Goal: Information Seeking & Learning: Find specific fact

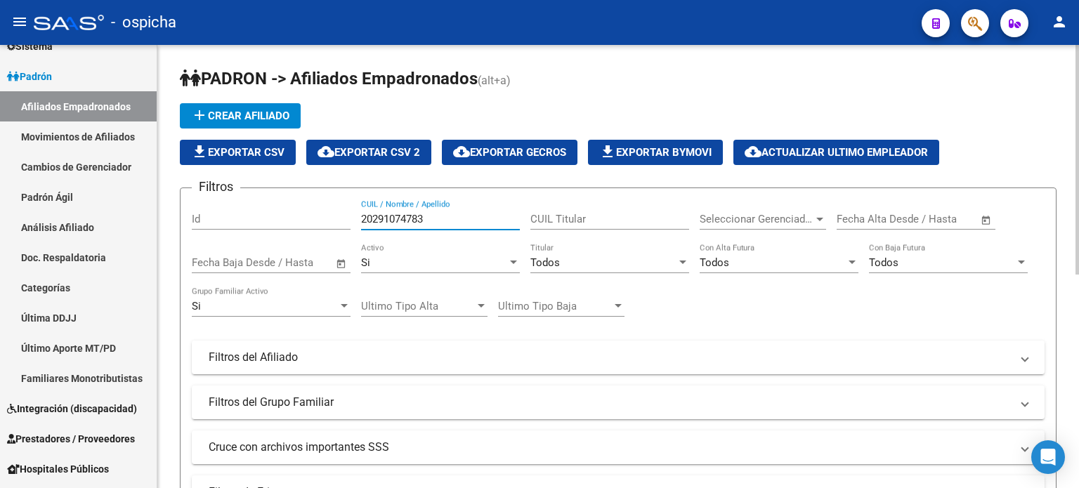
drag, startPoint x: 440, startPoint y: 222, endPoint x: 352, endPoint y: 222, distance: 87.8
click at [352, 222] on div "Filtros Id 20291074783 CUIL / Nombre / Apellido CUIL Titular Seleccionar Gerenc…" at bounding box center [618, 354] width 853 height 310
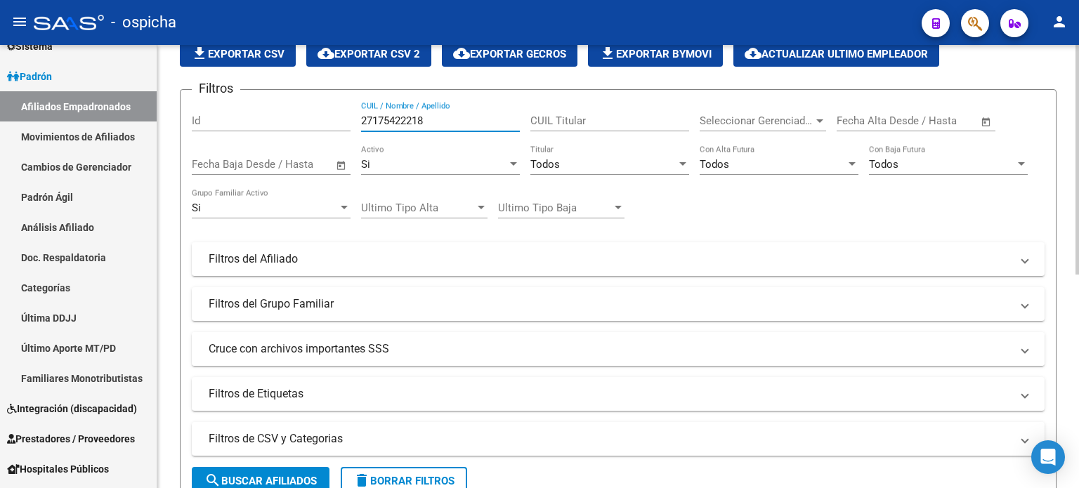
scroll to position [140, 0]
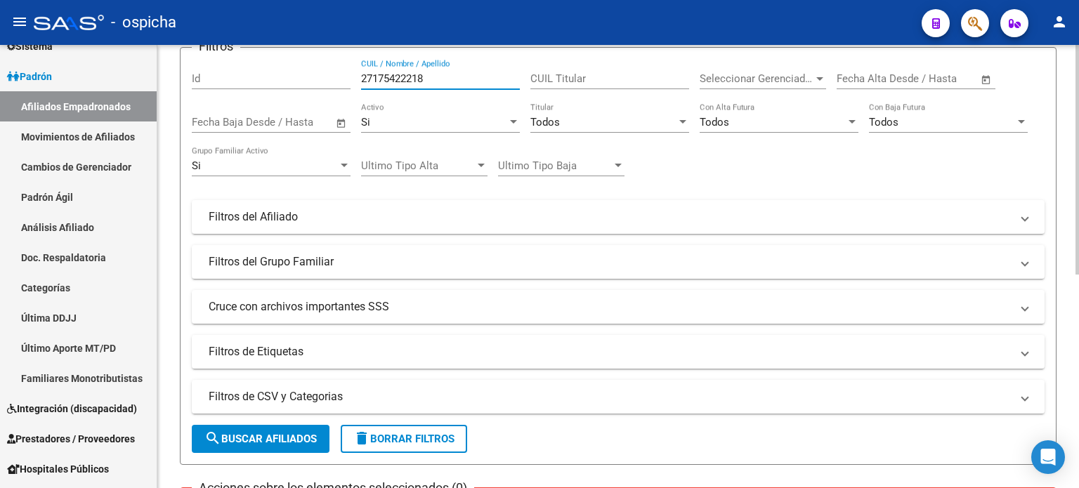
click at [275, 446] on button "search Buscar Afiliados" at bounding box center [261, 439] width 138 height 28
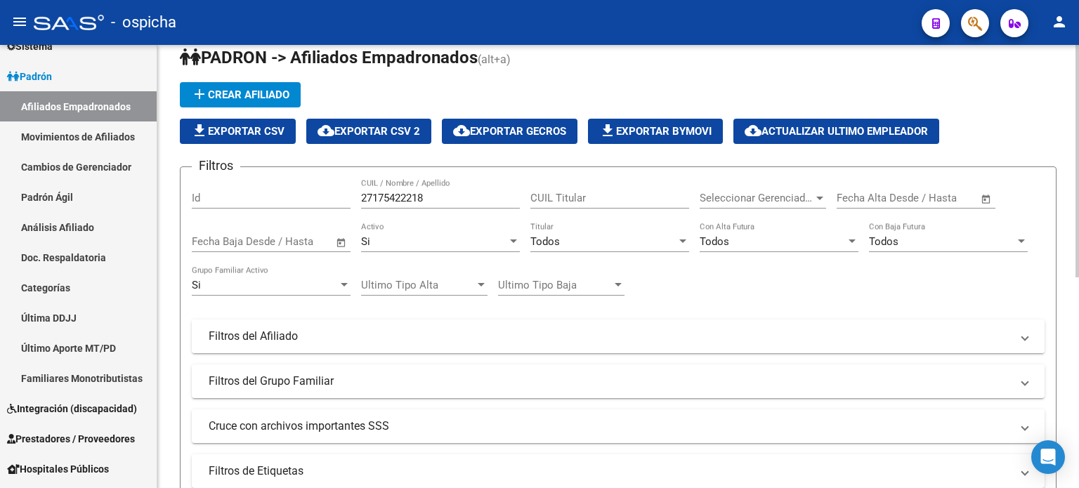
scroll to position [0, 0]
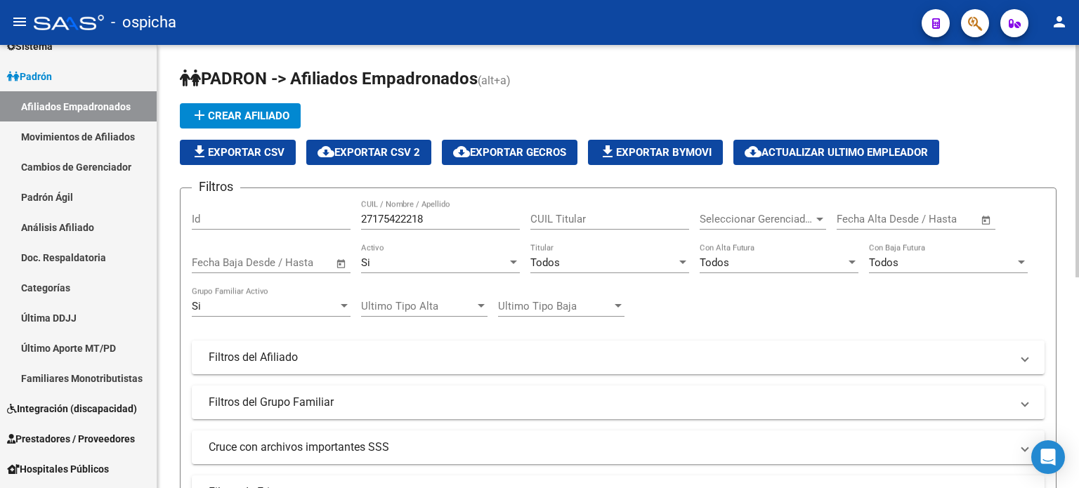
click at [395, 218] on input "27175422218" at bounding box center [440, 219] width 159 height 13
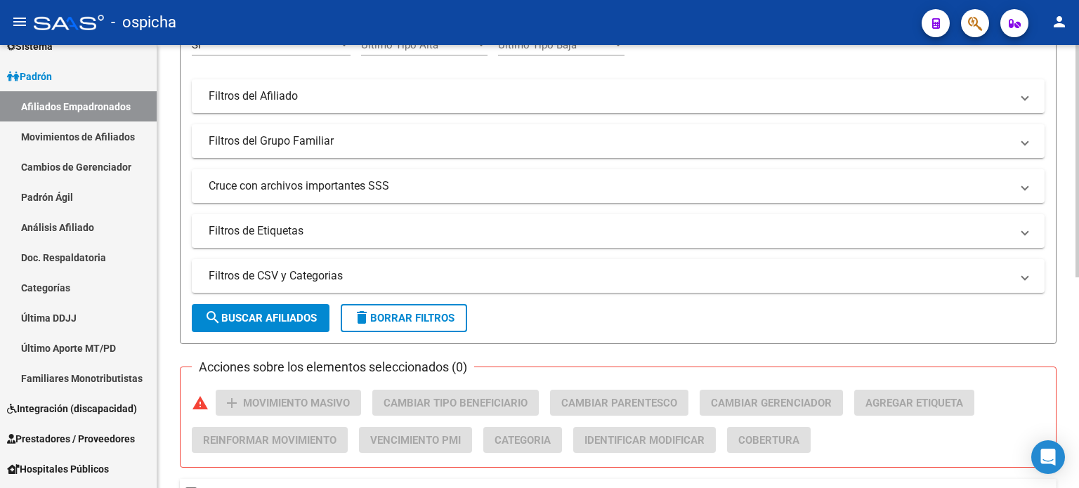
scroll to position [281, 0]
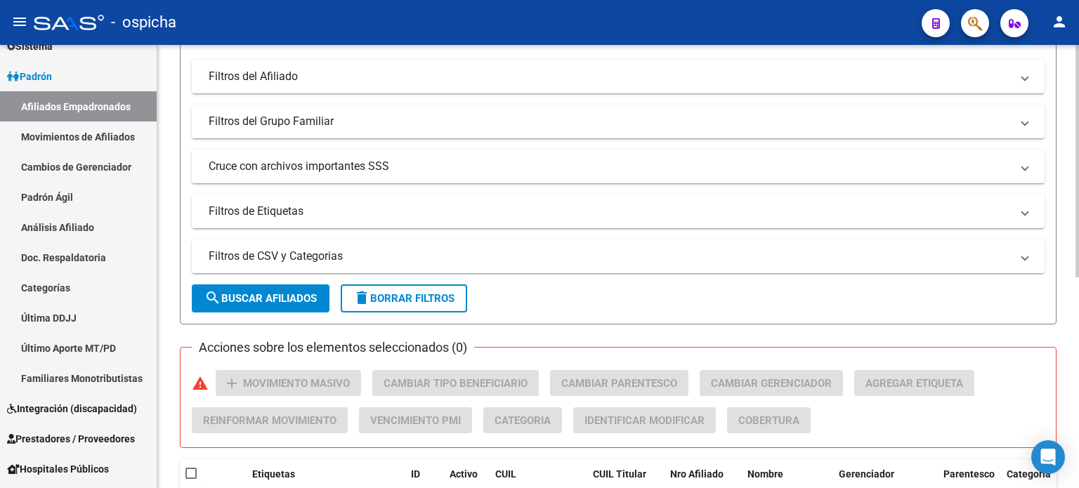
type input "27175412218"
click at [274, 290] on button "search Buscar Afiliados" at bounding box center [261, 298] width 138 height 28
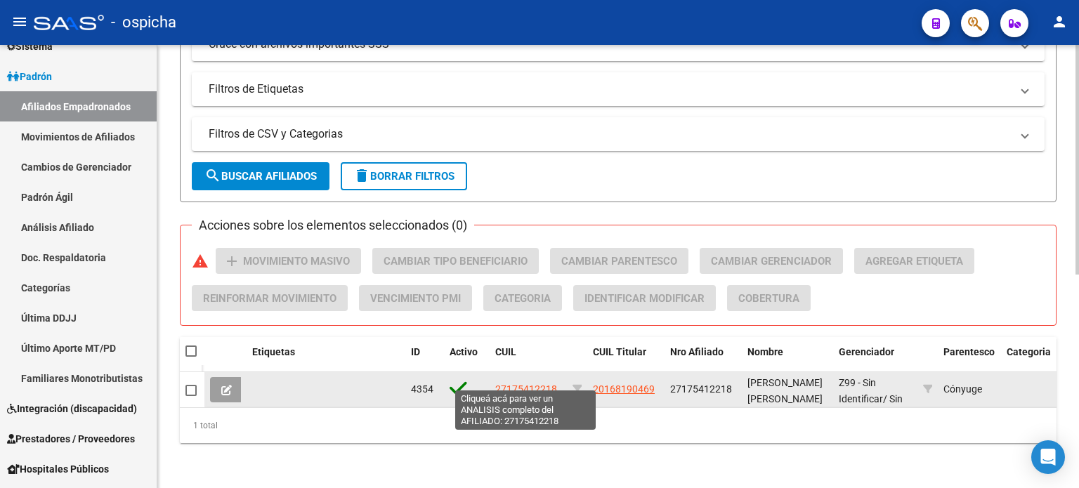
click at [520, 383] on span "27175412218" at bounding box center [526, 388] width 62 height 11
type textarea "27175412218"
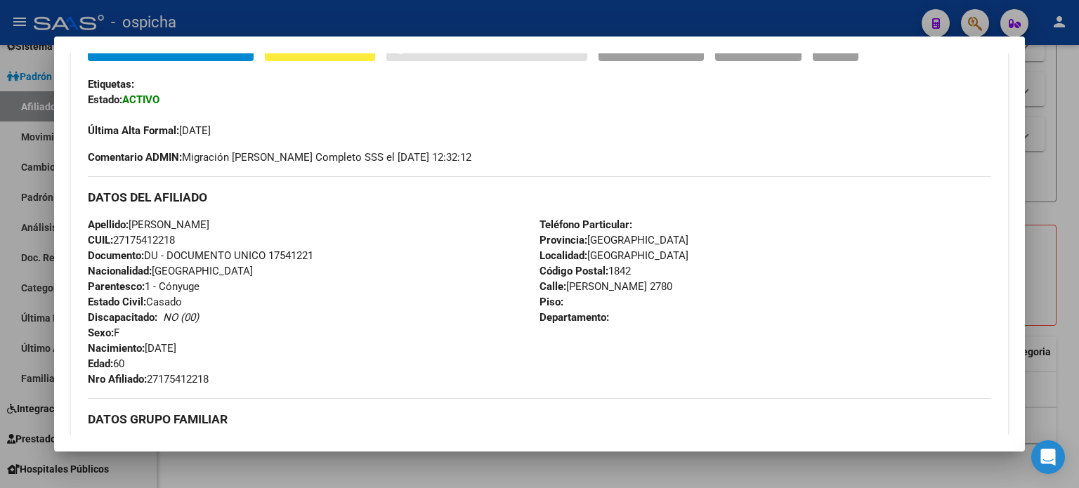
scroll to position [351, 0]
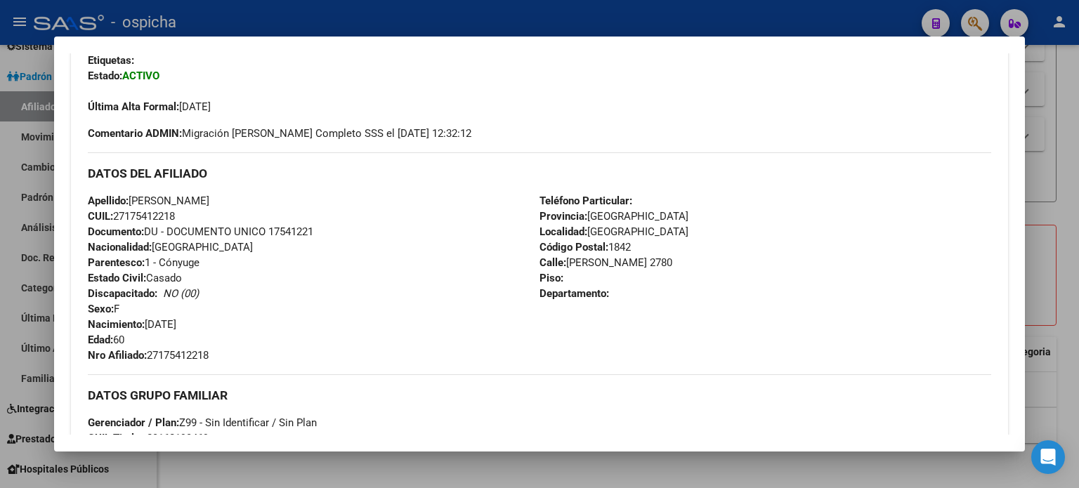
drag, startPoint x: 87, startPoint y: 170, endPoint x: 701, endPoint y: 321, distance: 632.0
click at [700, 321] on div "DATOS DEL AFILIADO Apellido: [PERSON_NAME] CUIL: 27175412218 Documento: DU - DO…" at bounding box center [539, 257] width 903 height 211
copy div "DATOS DEL AFILIADO Apellido: [PERSON_NAME] CUIL: 27175412218 Documento: DU - DO…"
